Goal: Use online tool/utility: Utilize a website feature to perform a specific function

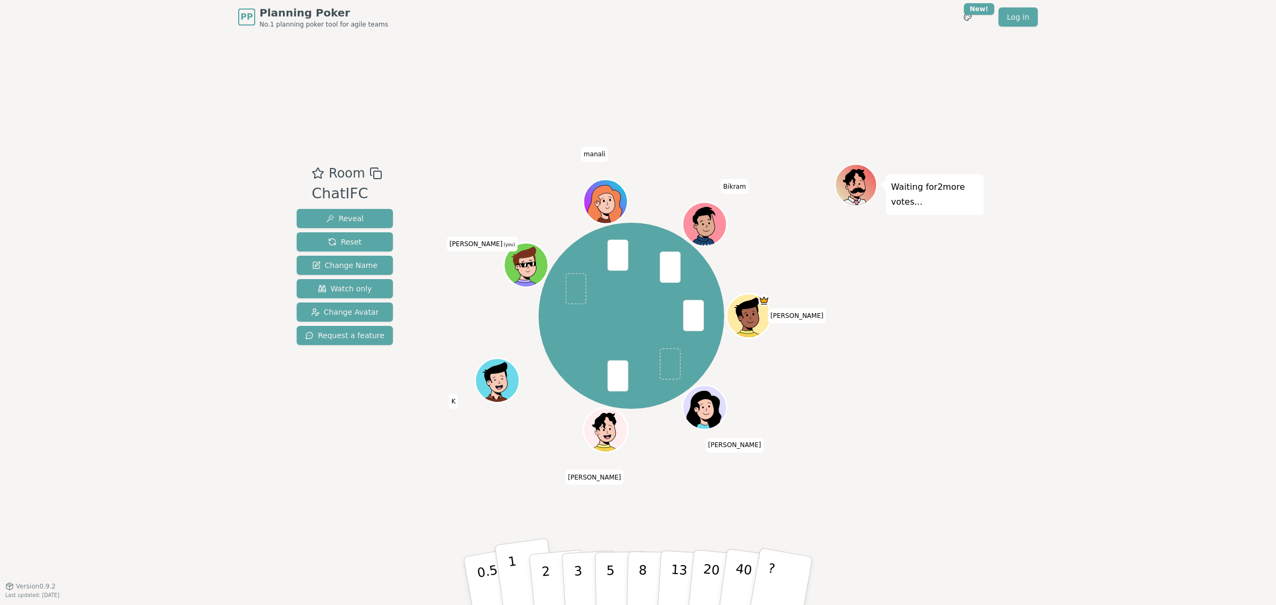
click at [524, 581] on button "1" at bounding box center [525, 581] width 63 height 86
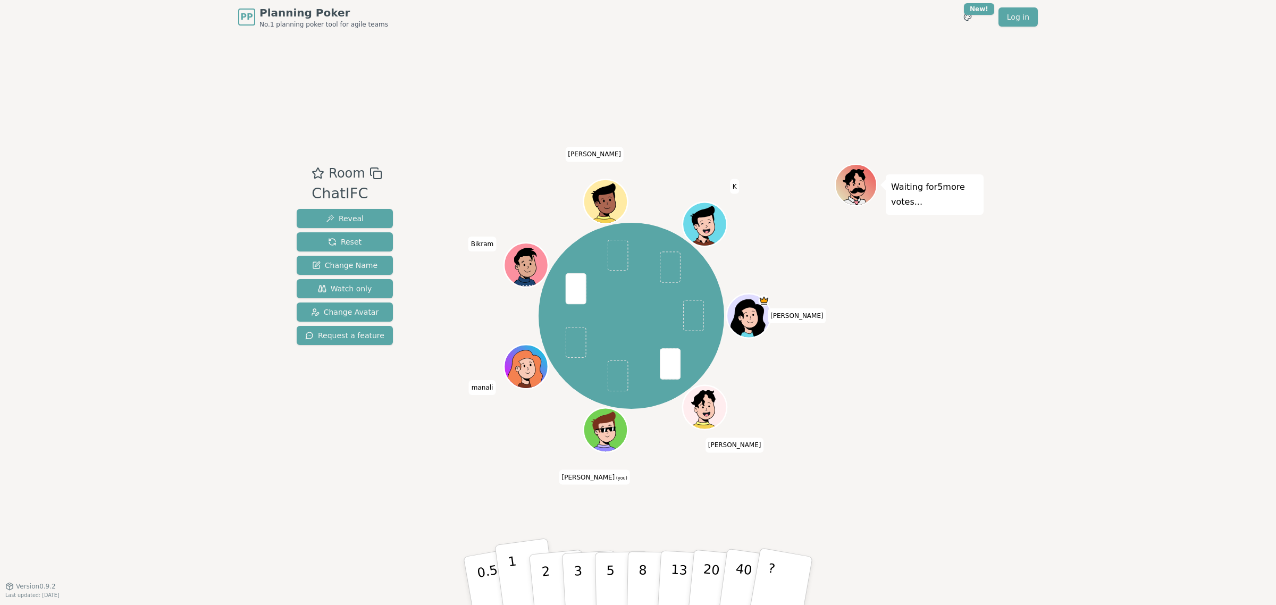
click at [522, 575] on button "1" at bounding box center [525, 581] width 63 height 86
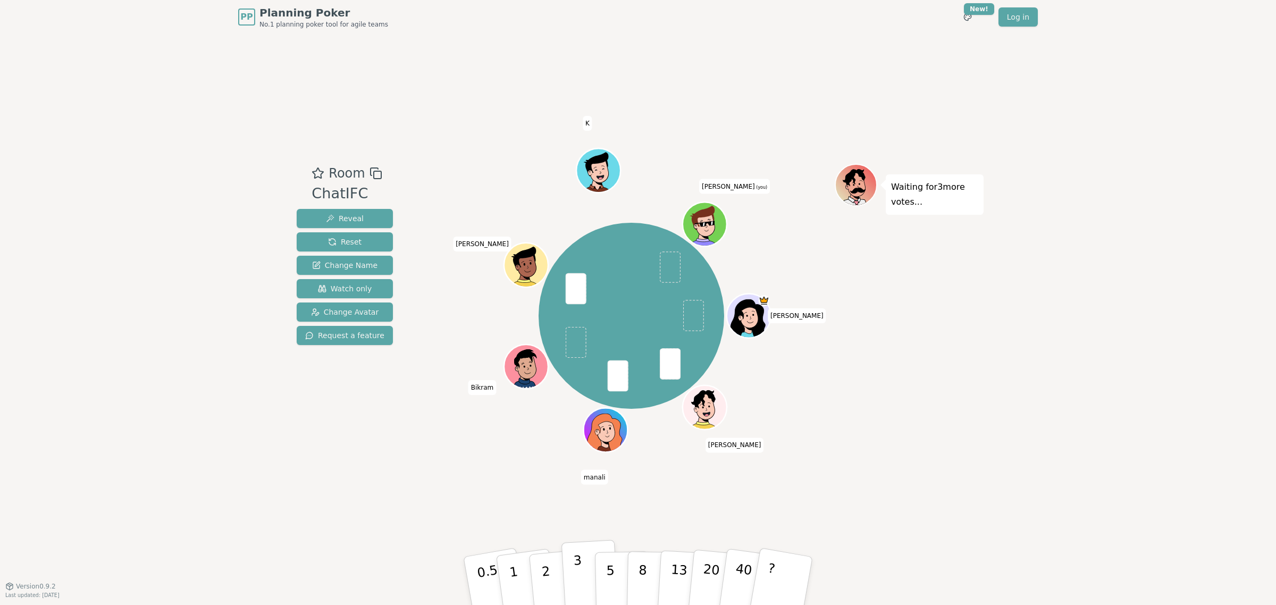
click at [569, 577] on button "3" at bounding box center [590, 581] width 58 height 83
click at [520, 584] on button "1" at bounding box center [525, 581] width 63 height 86
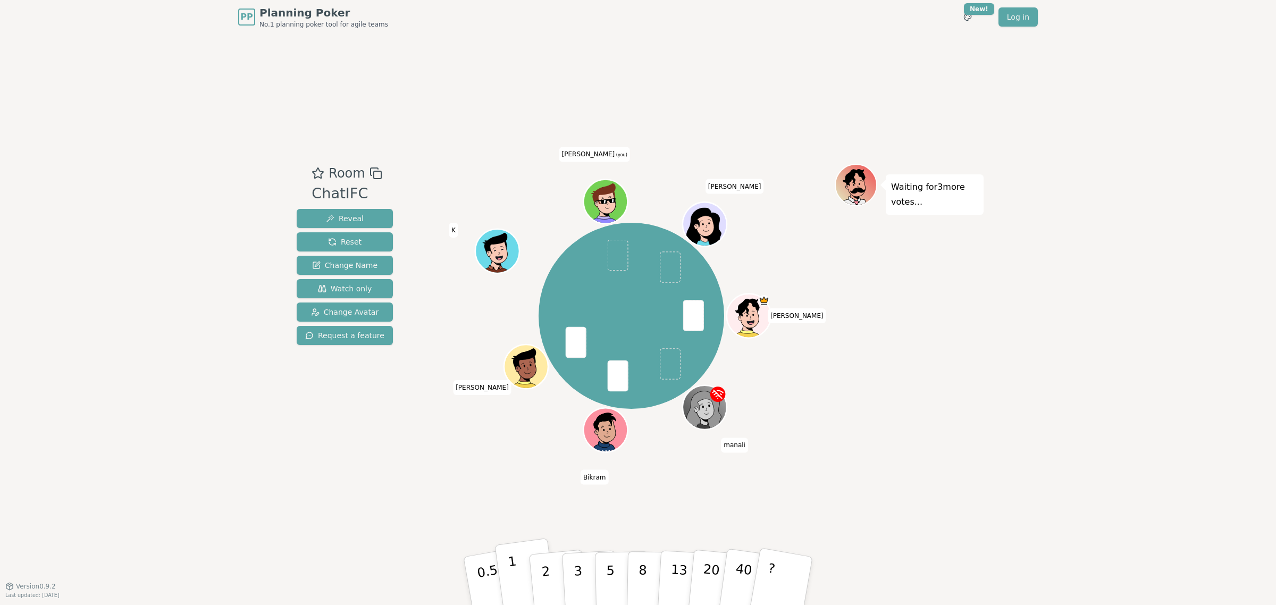
click at [519, 567] on button "1" at bounding box center [525, 581] width 63 height 86
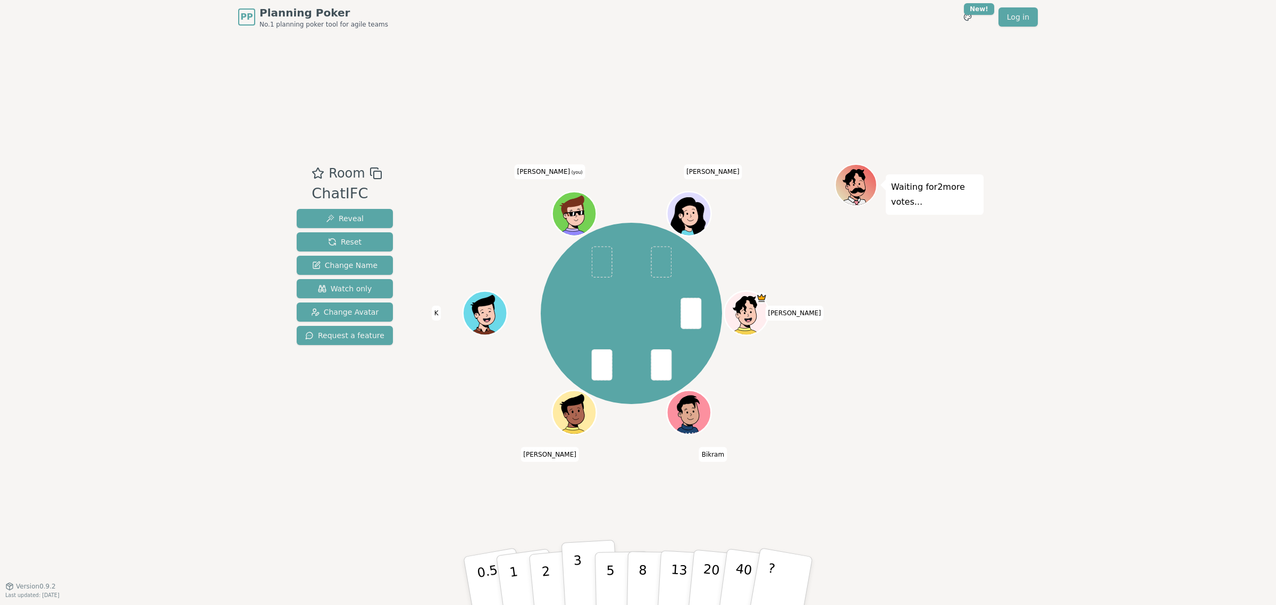
click at [580, 578] on p "3" at bounding box center [579, 582] width 12 height 58
